Goal: Task Accomplishment & Management: Use online tool/utility

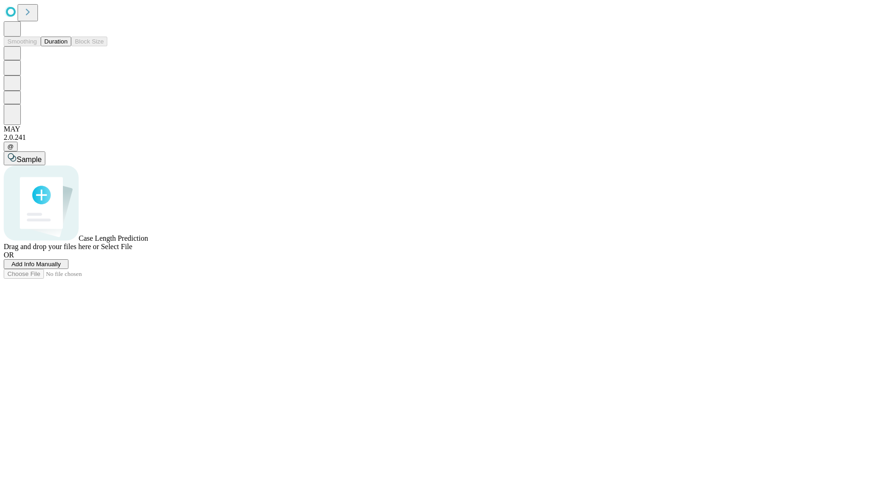
click at [68, 46] on button "Duration" at bounding box center [56, 42] width 31 height 10
click at [61, 267] on span "Add Info Manually" at bounding box center [37, 263] width 50 height 7
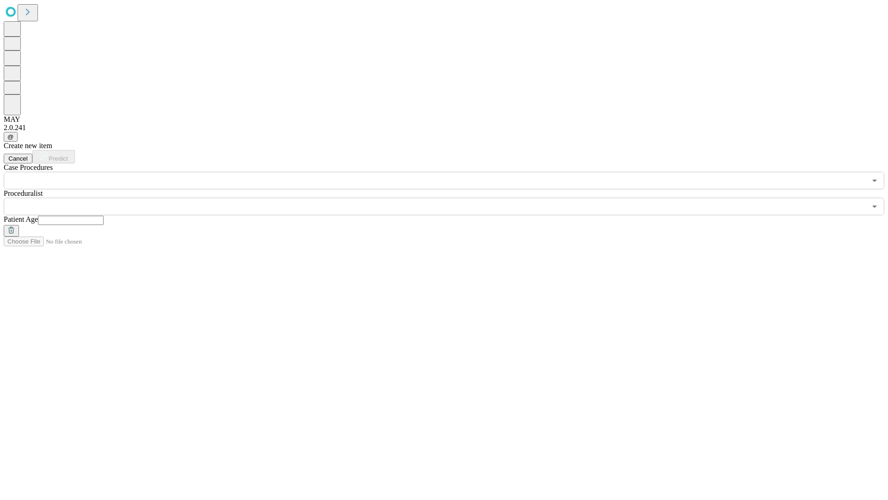
click at [104, 216] on input "text" at bounding box center [71, 220] width 66 height 9
